Goal: Transaction & Acquisition: Purchase product/service

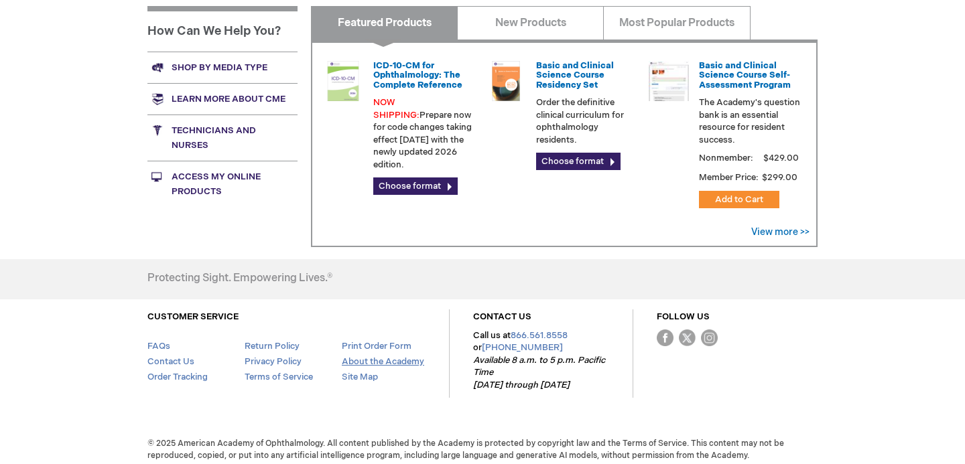
scroll to position [535, 0]
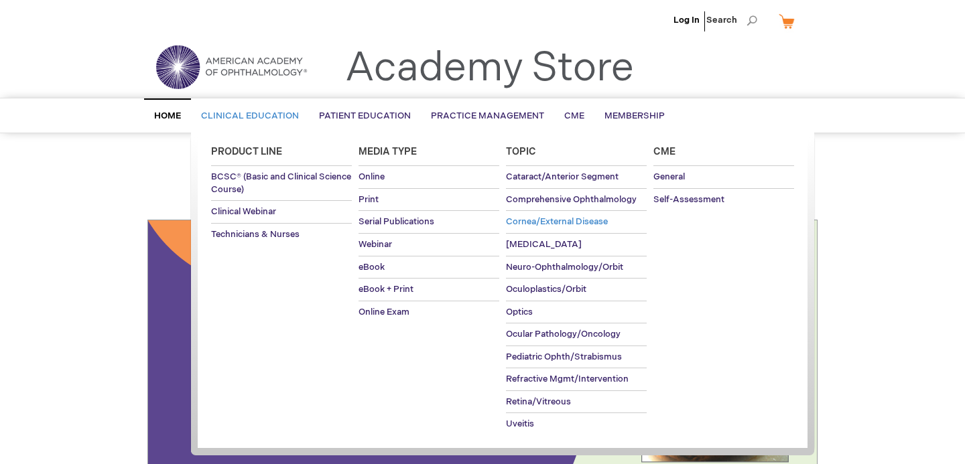
click at [546, 224] on span "Cornea/External Disease" at bounding box center [557, 221] width 102 height 11
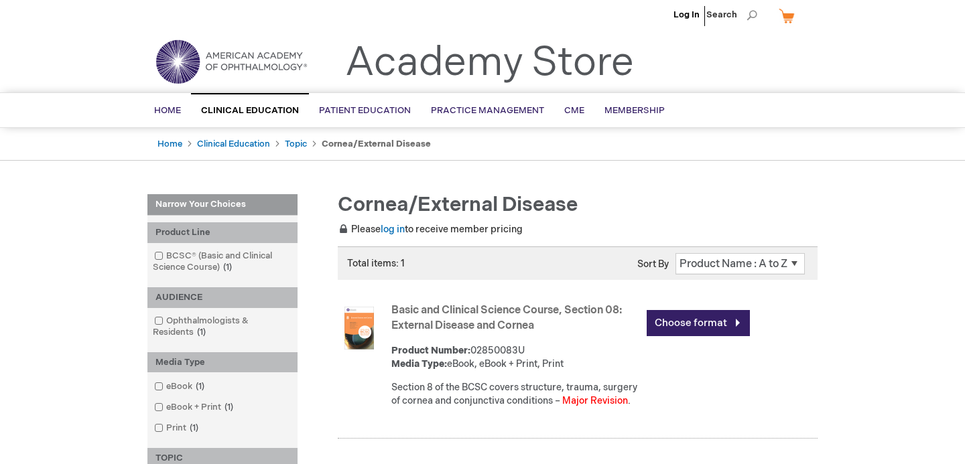
scroll to position [7, 0]
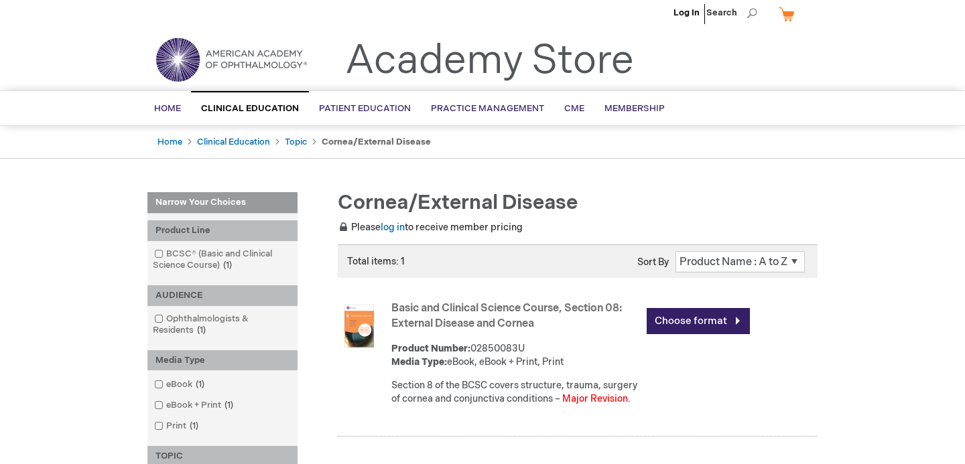
click at [363, 331] on img at bounding box center [359, 326] width 43 height 43
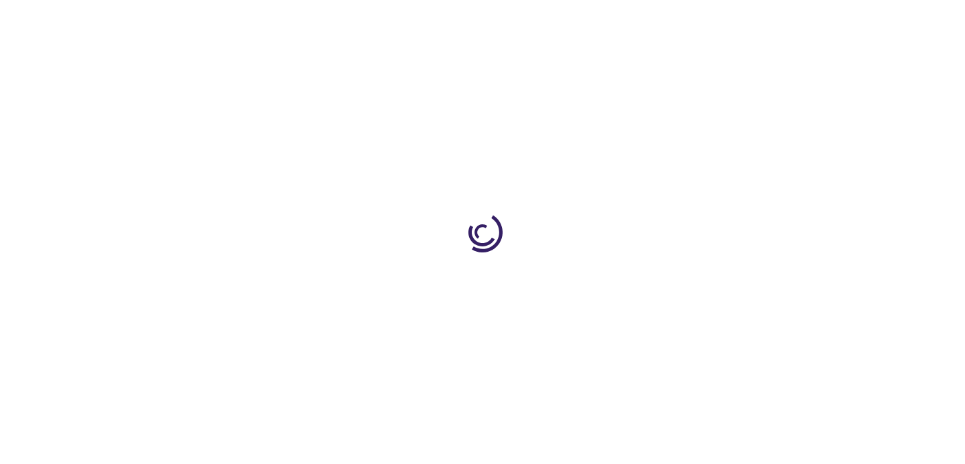
type input "0"
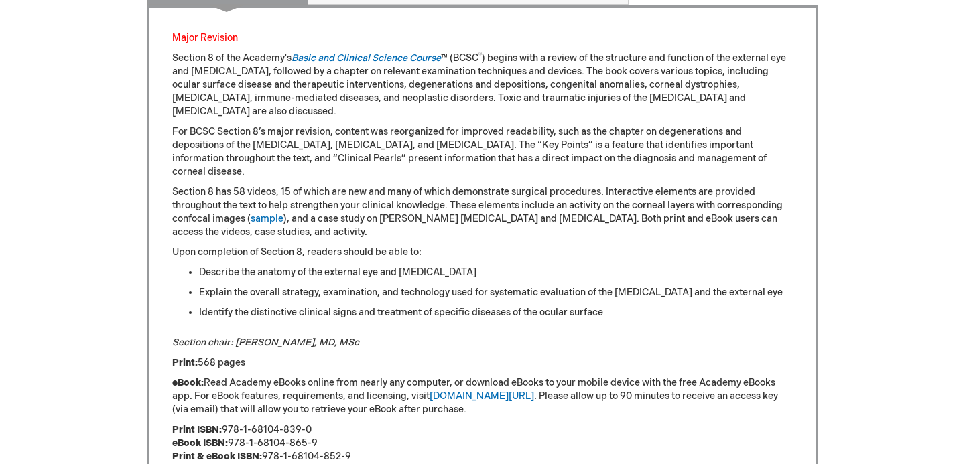
scroll to position [924, 0]
